Goal: Information Seeking & Learning: Learn about a topic

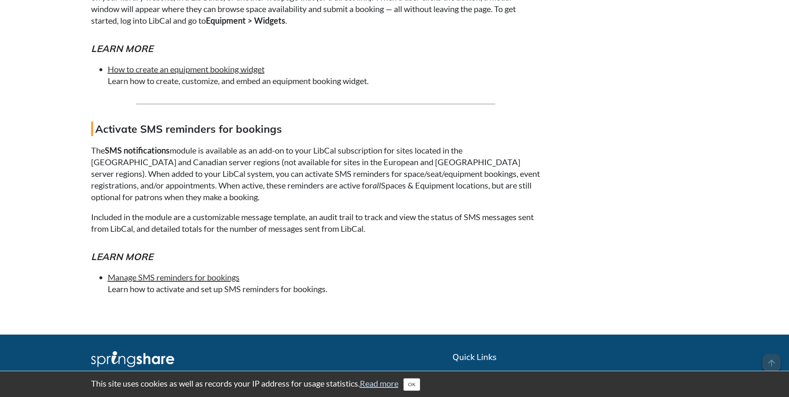
scroll to position [5772, 0]
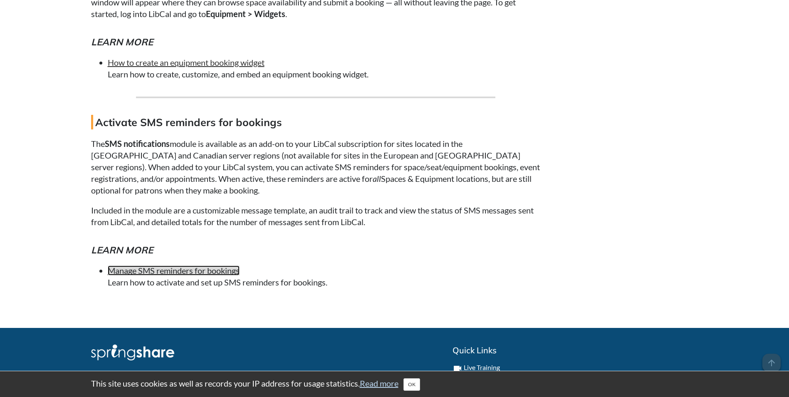
click at [186, 269] on link "Manage SMS reminders for bookings" at bounding box center [174, 270] width 132 height 10
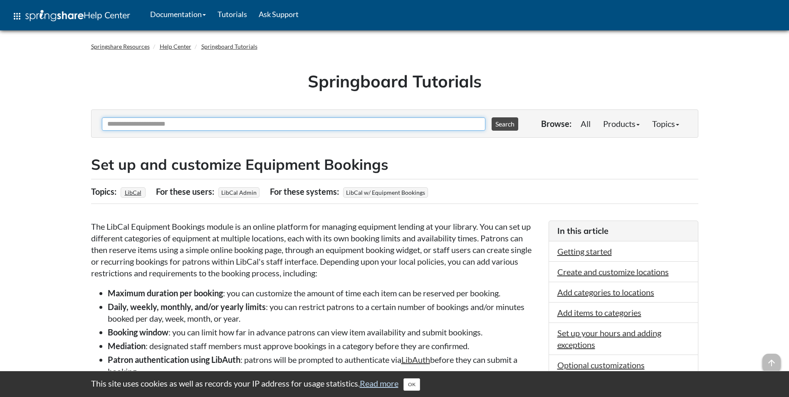
click at [308, 122] on input "Ask Another Question" at bounding box center [294, 123] width 384 height 13
type input "**********"
click at [492, 117] on button "Search" at bounding box center [505, 123] width 27 height 13
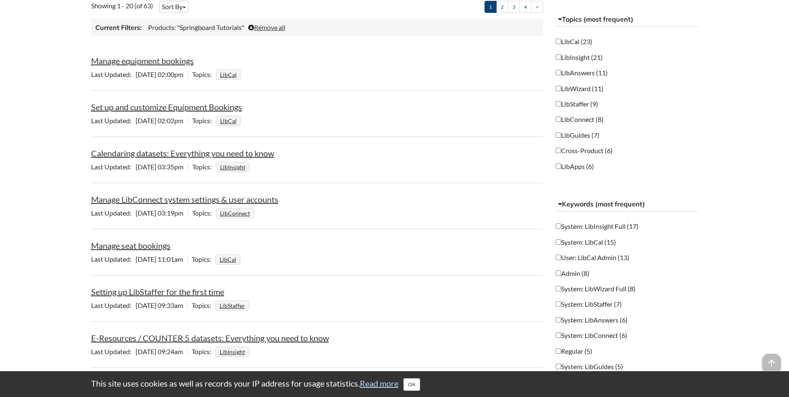
scroll to position [208, 0]
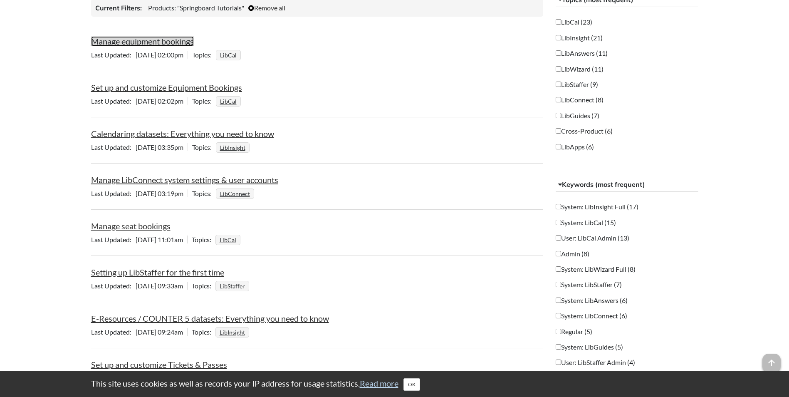
click at [176, 40] on link "Manage equipment bookings" at bounding box center [142, 41] width 103 height 10
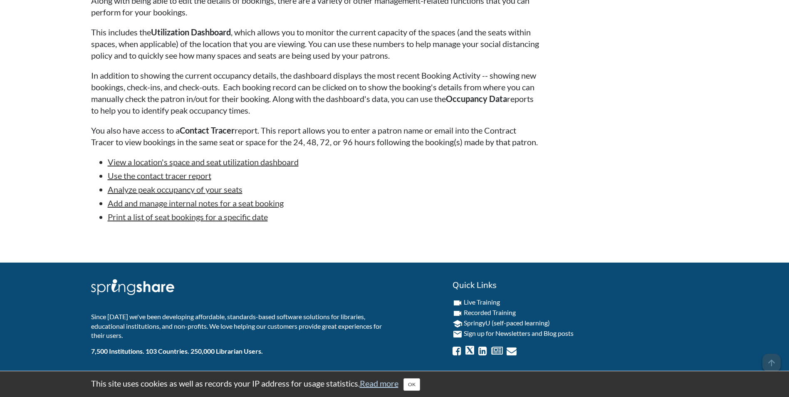
scroll to position [1346, 0]
click at [413, 386] on button "OK" at bounding box center [412, 384] width 17 height 12
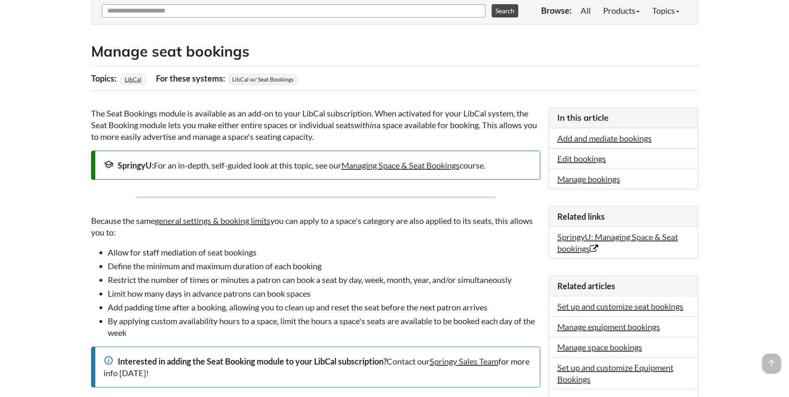
scroll to position [0, 0]
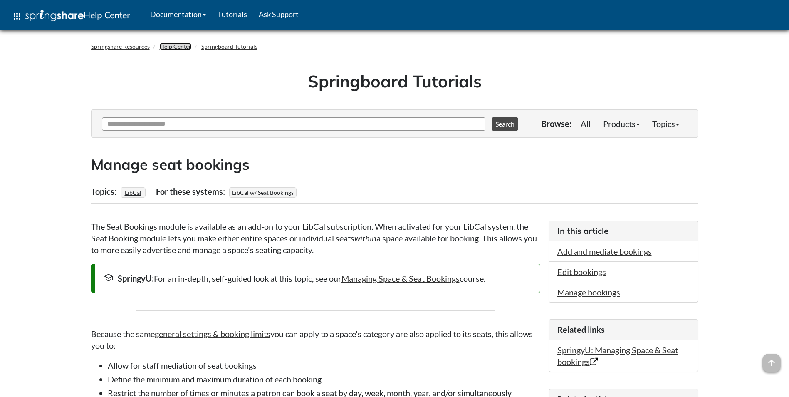
click at [172, 47] on link "Help Center" at bounding box center [176, 46] width 32 height 7
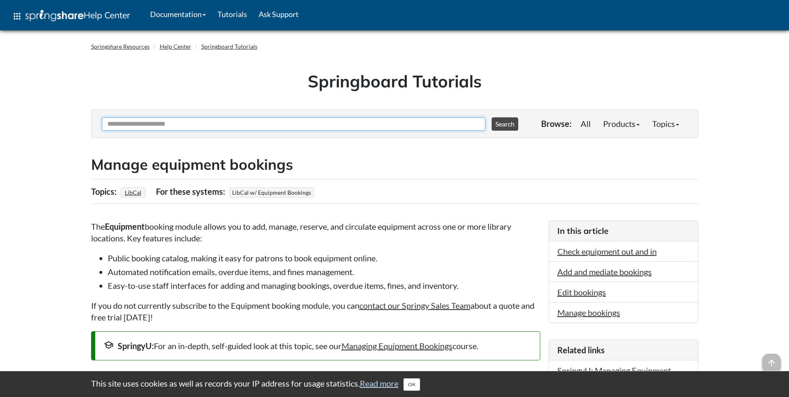
click at [215, 119] on input "Ask Another Question" at bounding box center [294, 123] width 384 height 13
type input "**********"
click at [492, 117] on button "Search" at bounding box center [505, 123] width 27 height 13
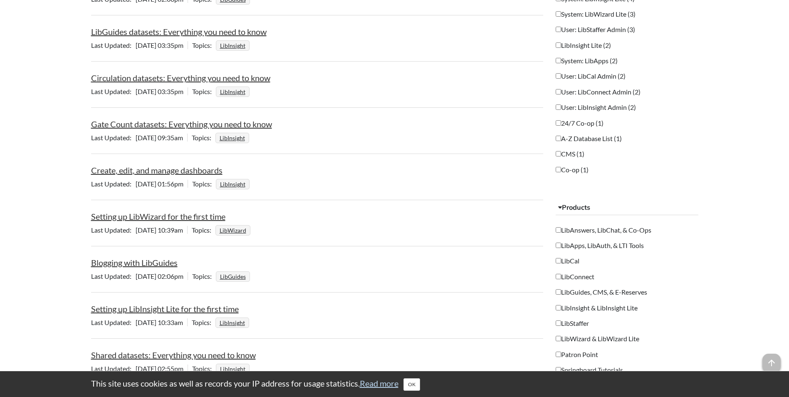
scroll to position [458, 0]
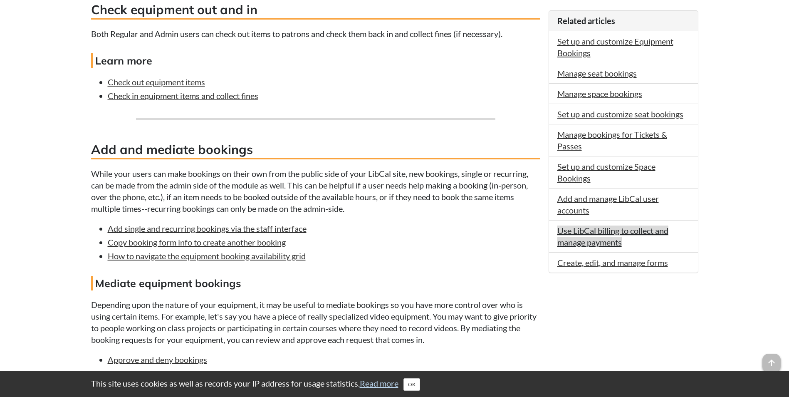
scroll to position [470, 0]
